Goal: Information Seeking & Learning: Learn about a topic

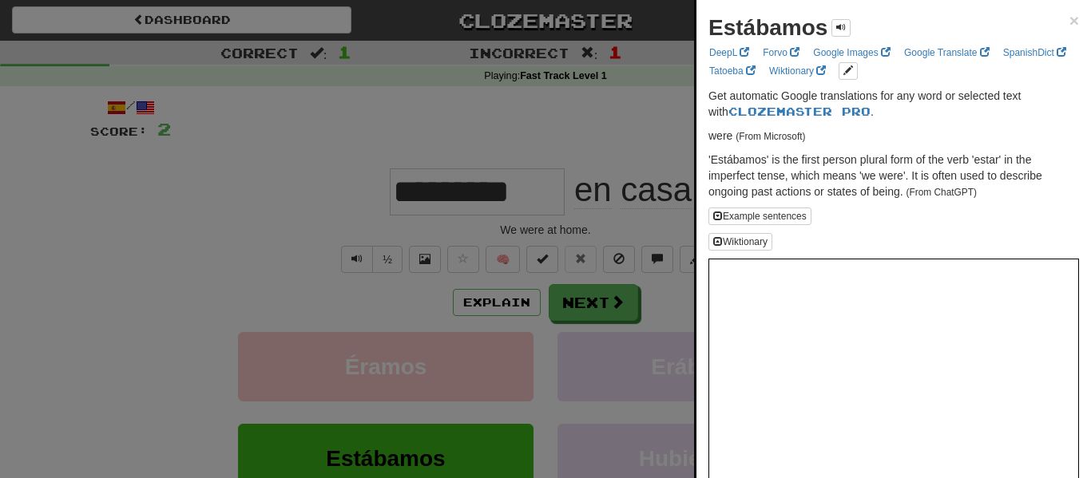
click at [588, 154] on div at bounding box center [545, 239] width 1091 height 478
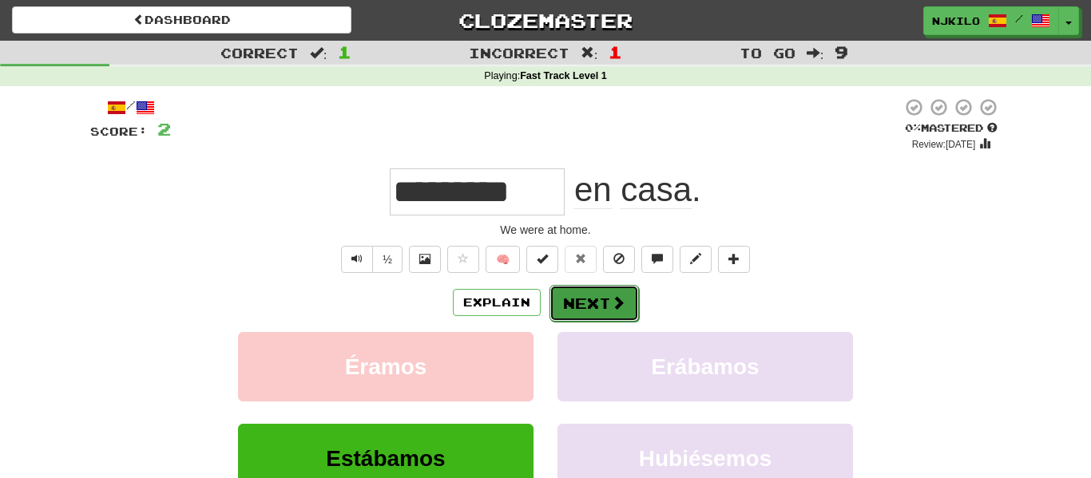
click at [561, 307] on button "Next" at bounding box center [593, 303] width 89 height 37
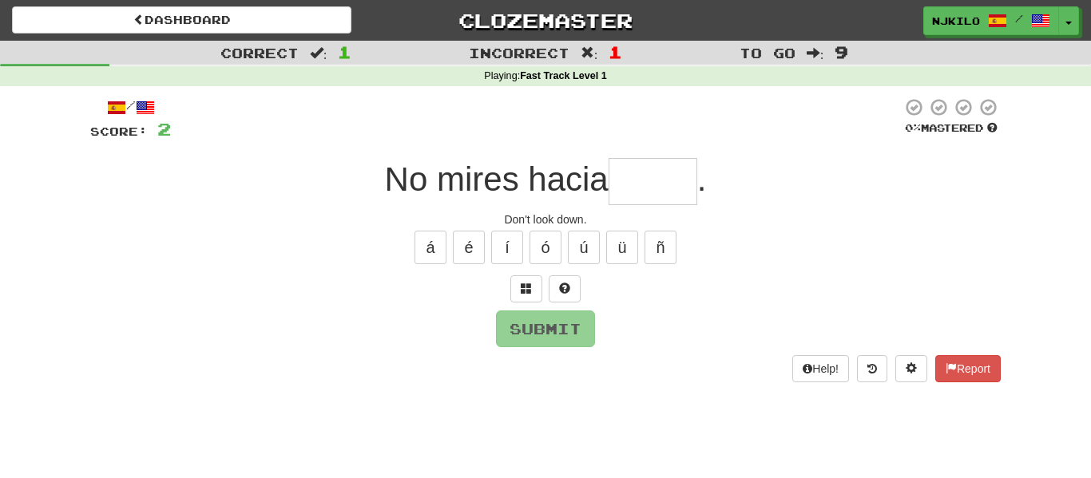
click at [645, 175] on input "text" at bounding box center [653, 181] width 89 height 47
type input "*"
click at [535, 285] on button at bounding box center [526, 289] width 32 height 27
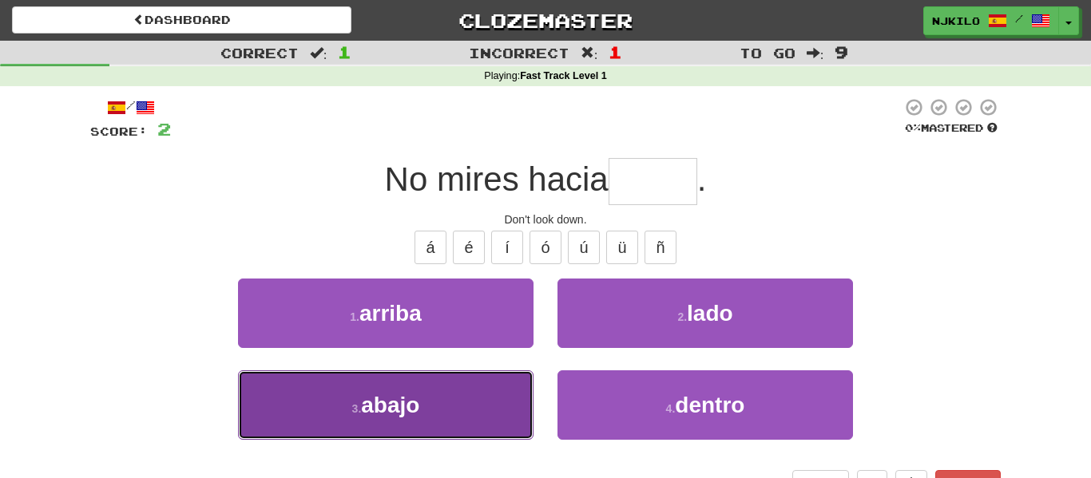
click at [498, 406] on button "3 . abajo" at bounding box center [386, 405] width 296 height 69
type input "*****"
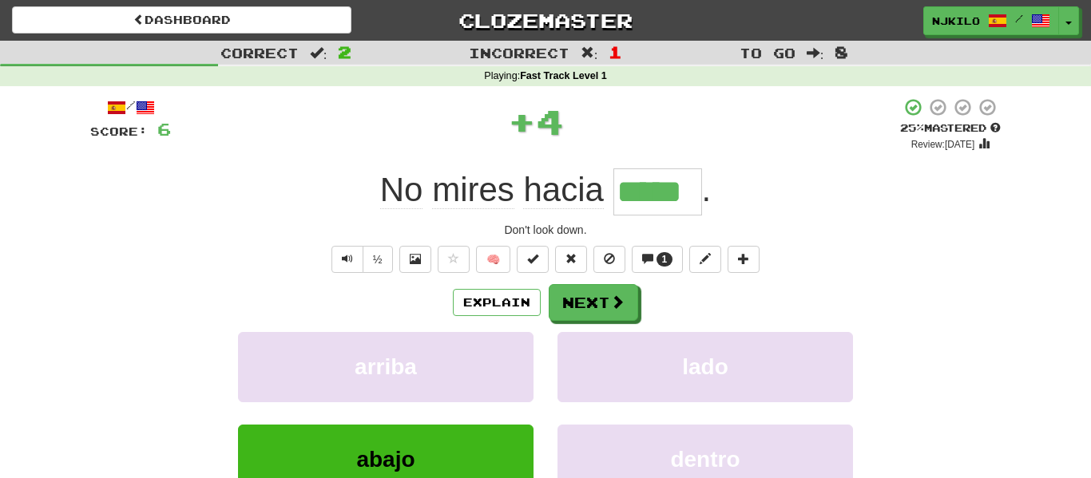
click at [680, 204] on input "*****" at bounding box center [657, 192] width 89 height 47
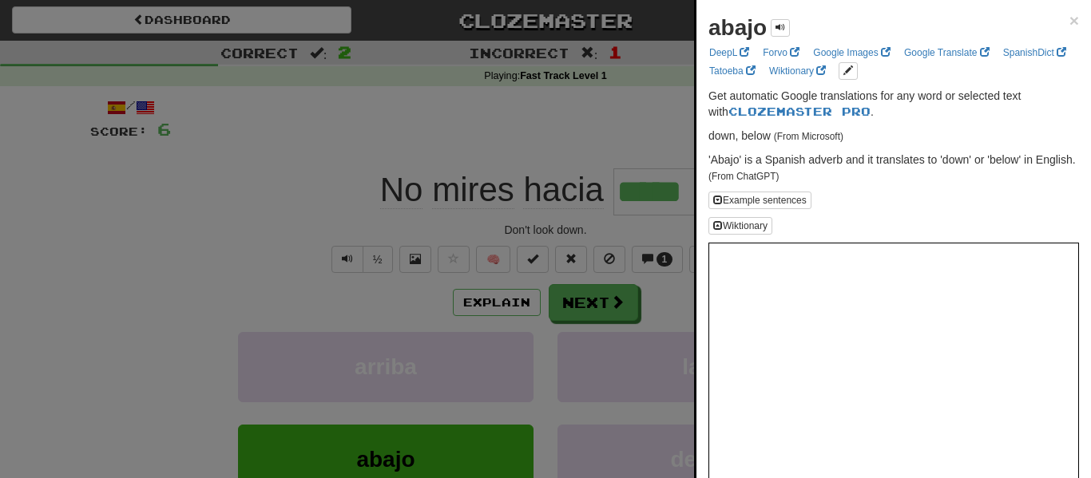
click at [543, 271] on div at bounding box center [545, 239] width 1091 height 478
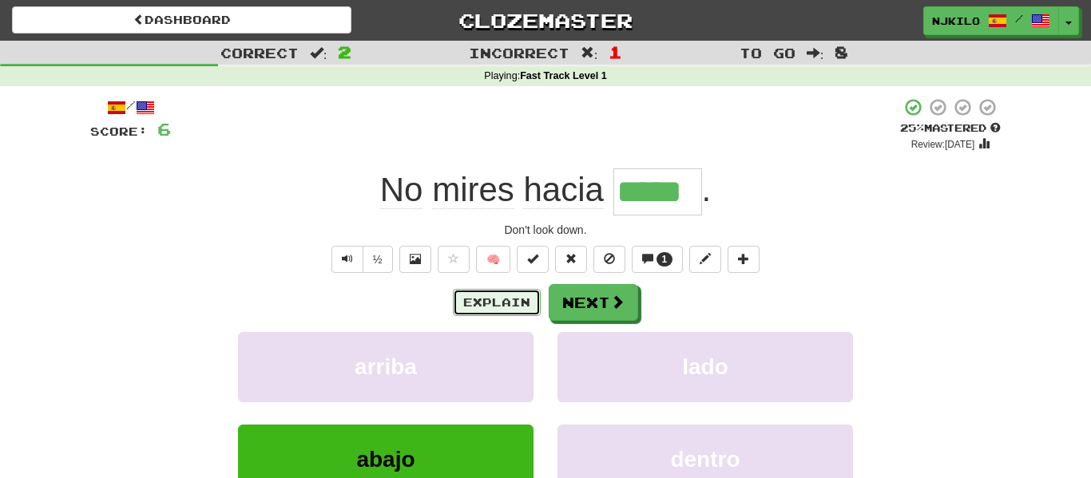
click at [515, 307] on button "Explain" at bounding box center [497, 302] width 88 height 27
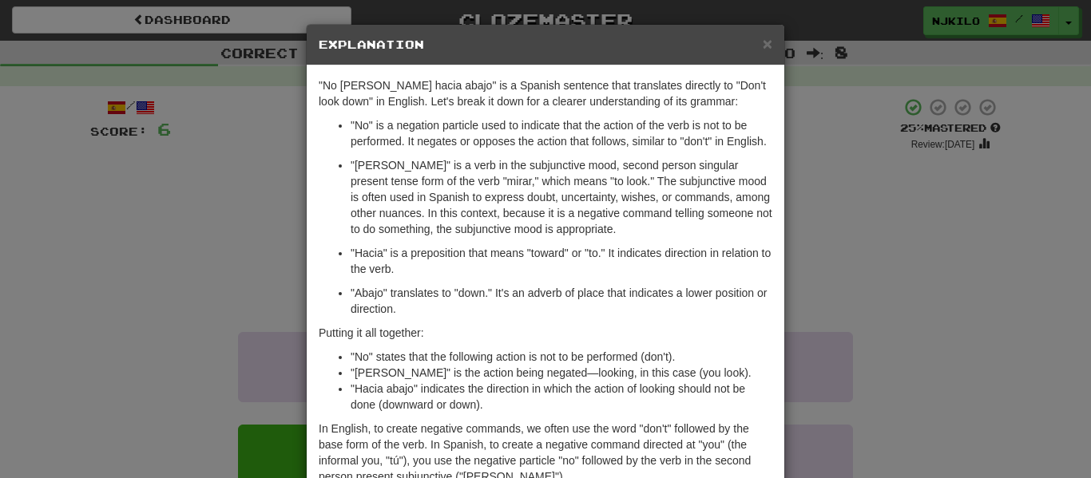
click at [770, 64] on div "× Explanation" at bounding box center [546, 45] width 478 height 41
click at [768, 43] on span "×" at bounding box center [768, 43] width 10 height 18
